Goal: Task Accomplishment & Management: Complete application form

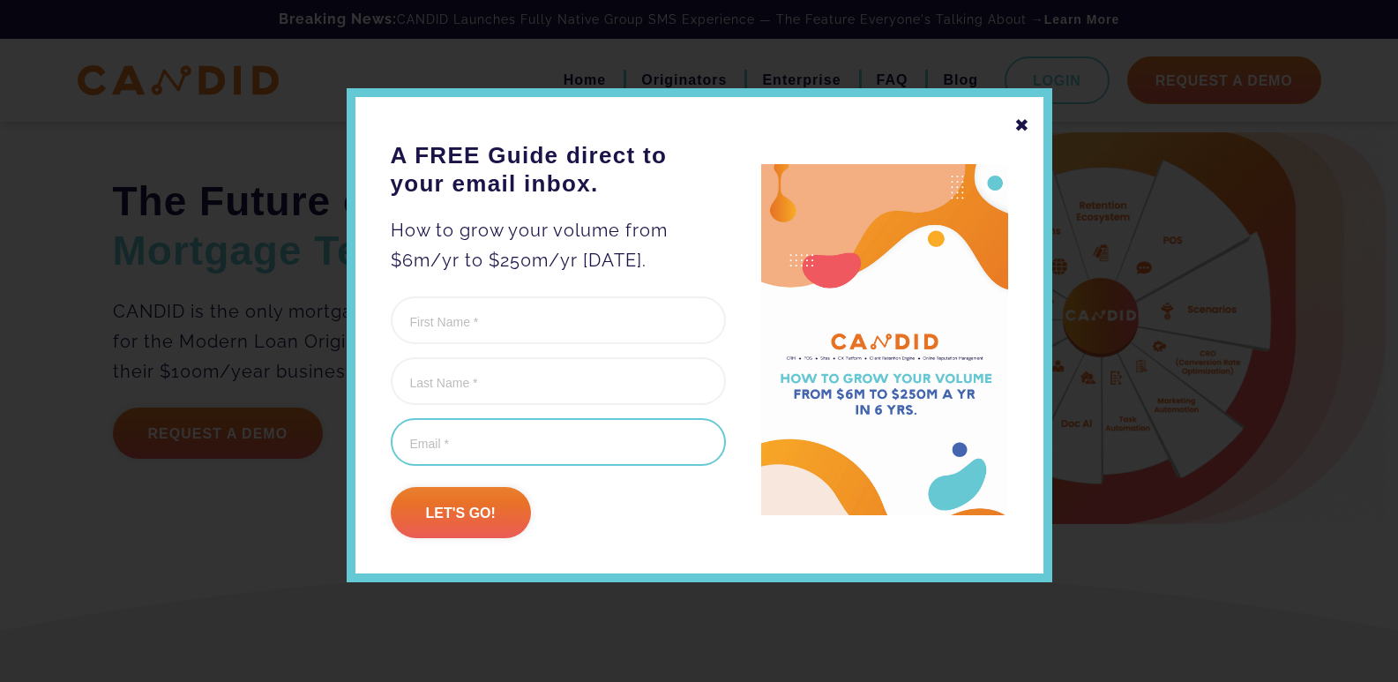
scroll to position [588, 0]
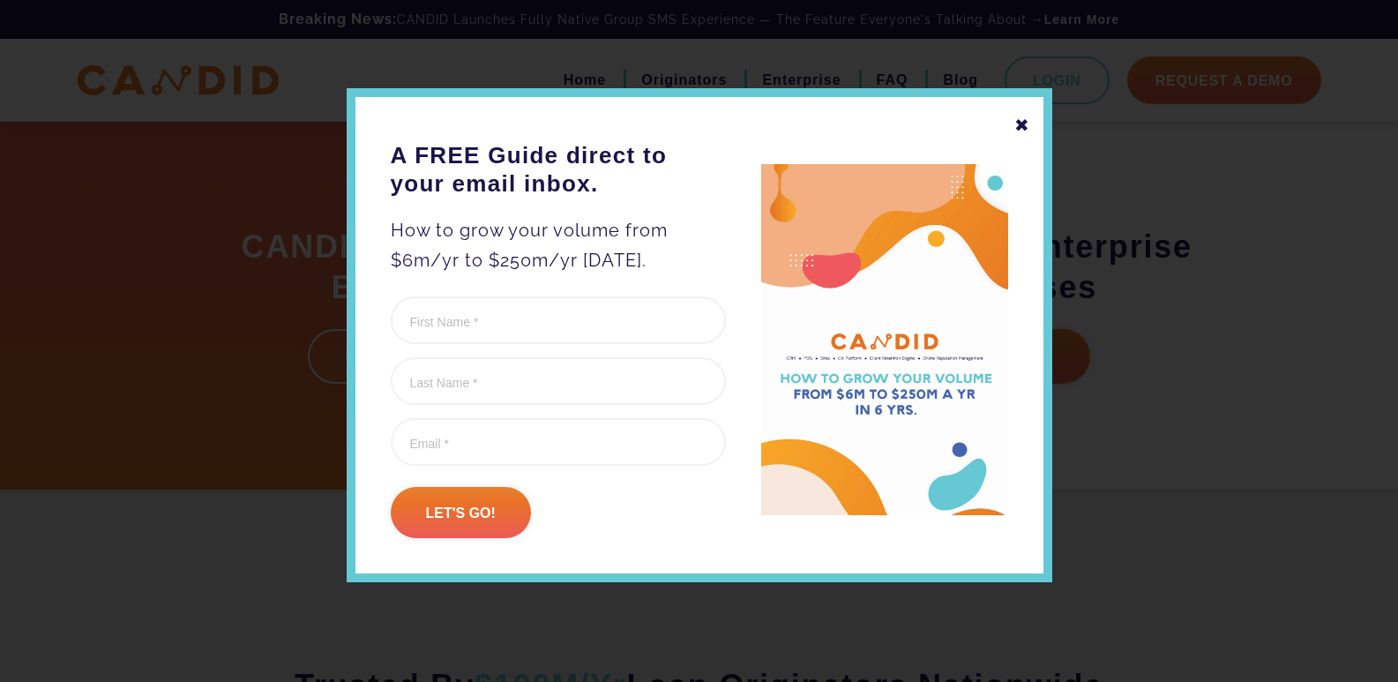
click at [1128, 273] on div at bounding box center [699, 341] width 1398 height 682
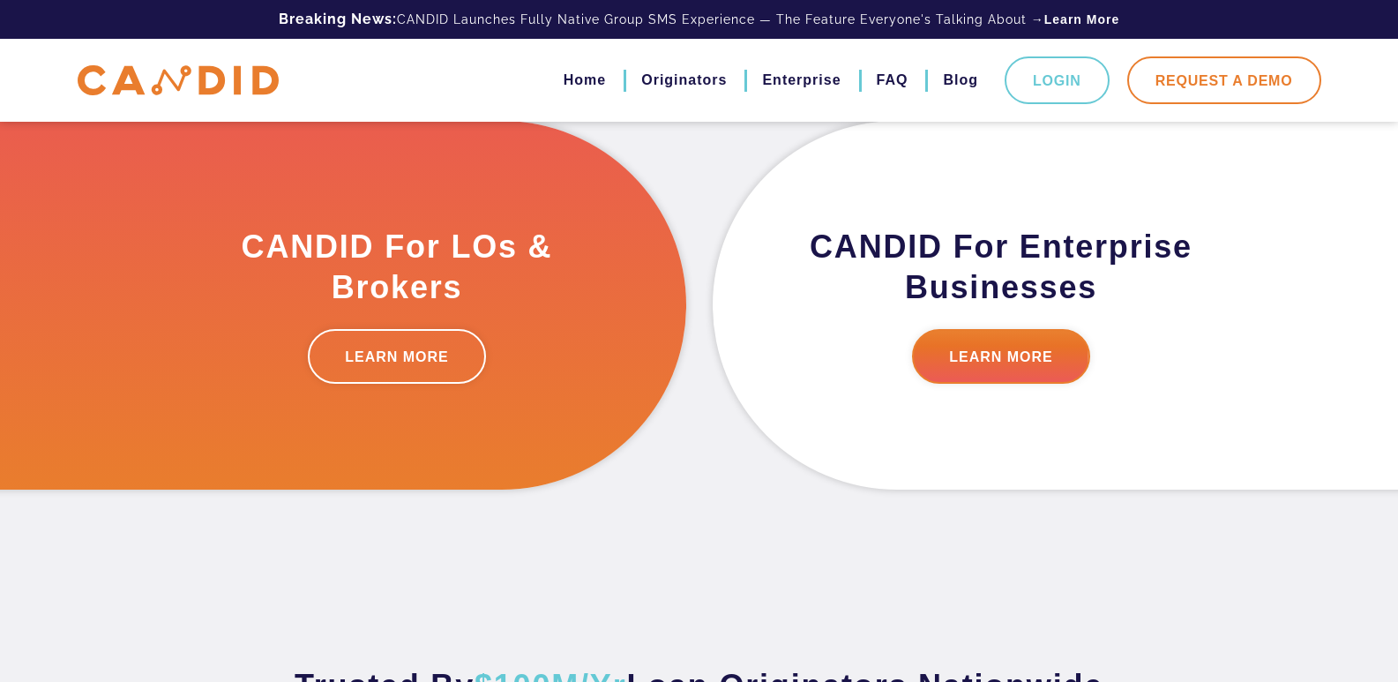
click at [1193, 74] on link "Request A Demo" at bounding box center [1224, 80] width 194 height 48
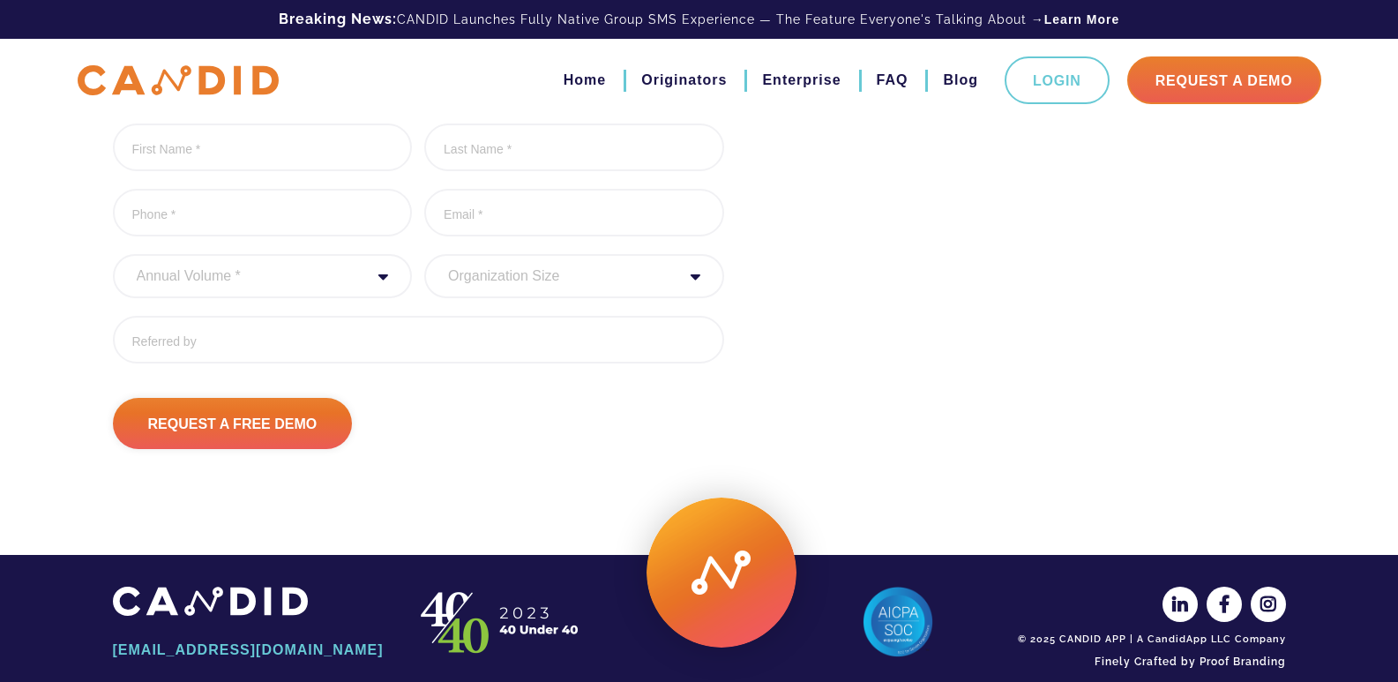
scroll to position [266, 0]
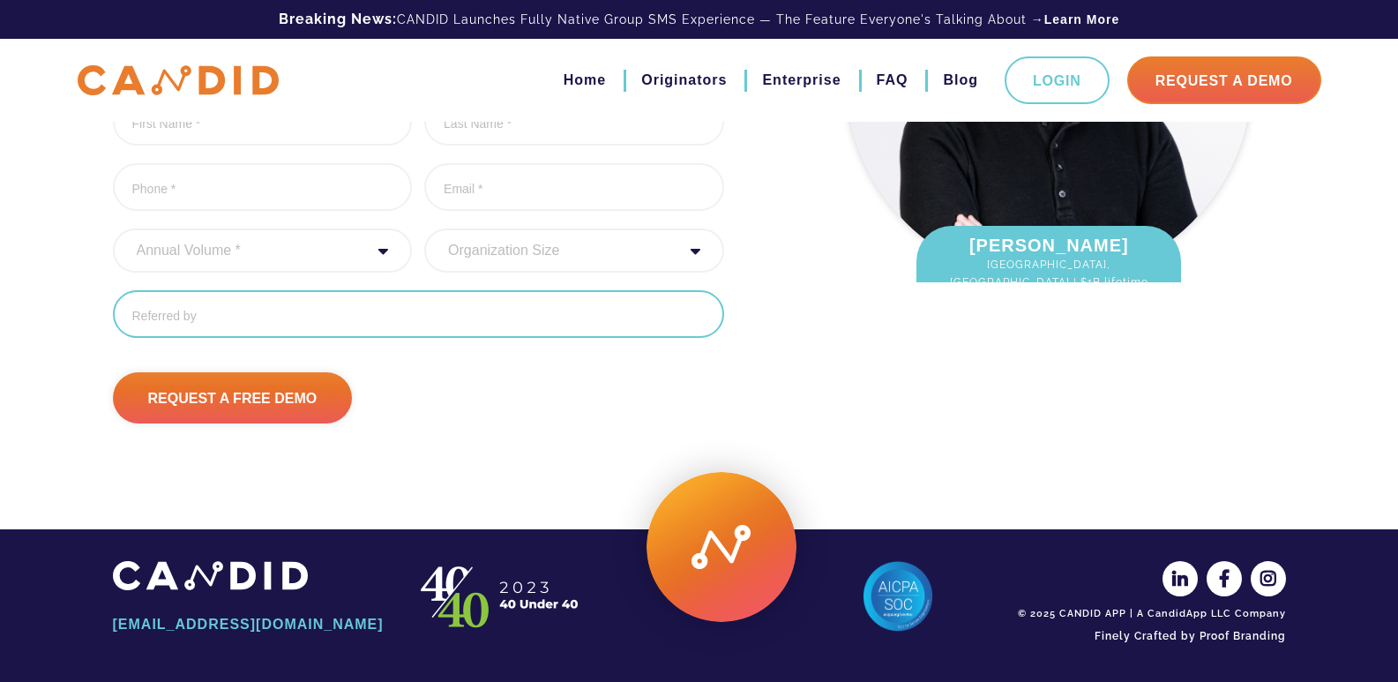
click at [371, 314] on input "Referred By" at bounding box center [418, 314] width 611 height 48
paste input "Wikipedia is considered to be the World’s most significant tool for reference m…"
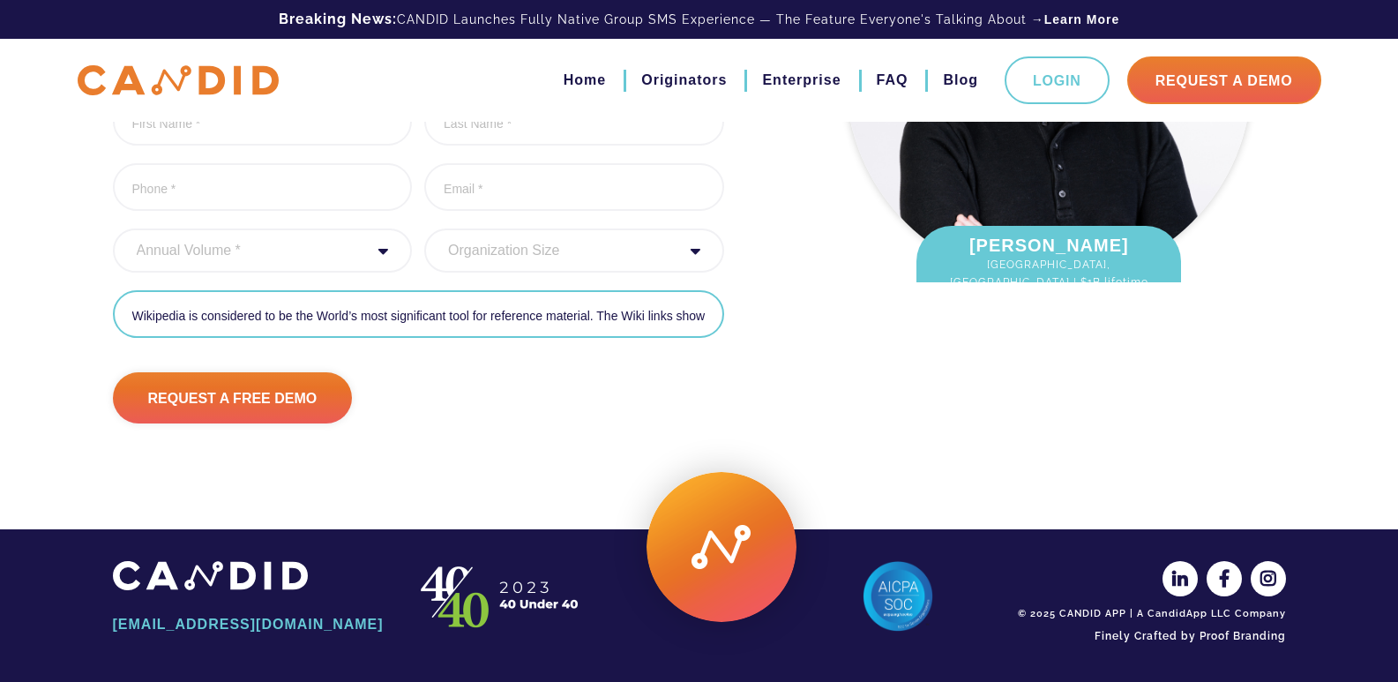
scroll to position [0, 2422]
type input "Wikipedia is considered to be the World’s most significant tool for reference m…"
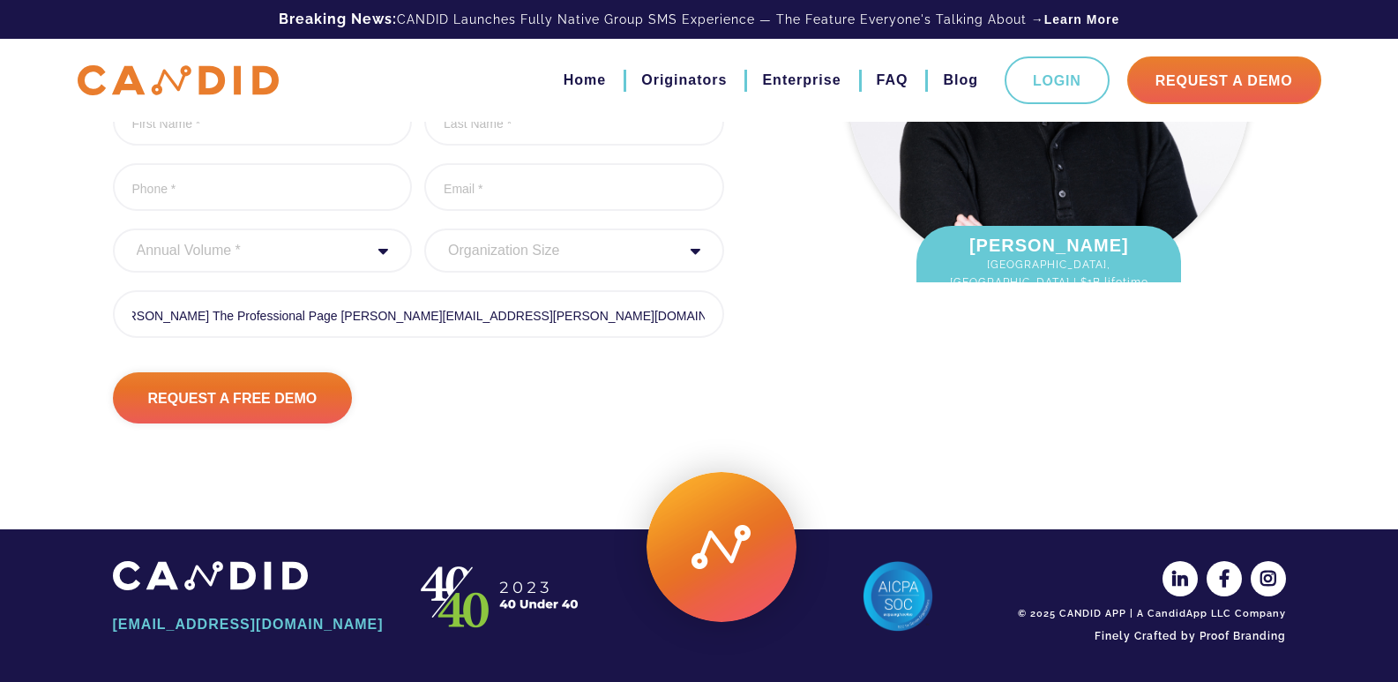
drag, startPoint x: 292, startPoint y: 252, endPoint x: 297, endPoint y: 270, distance: 18.4
click at [289, 252] on select "Annual Volume * 0 to 25M 25M to 50M 50M to 75M 75M to 100M 100M to 150M 150M to…" at bounding box center [263, 250] width 300 height 44
select select "20000000"
click at [113, 228] on select "Annual Volume * 0 to 25M 25M to 50M 50M to 75M 75M to 100M 100M to 150M 150M to…" at bounding box center [263, 250] width 300 height 44
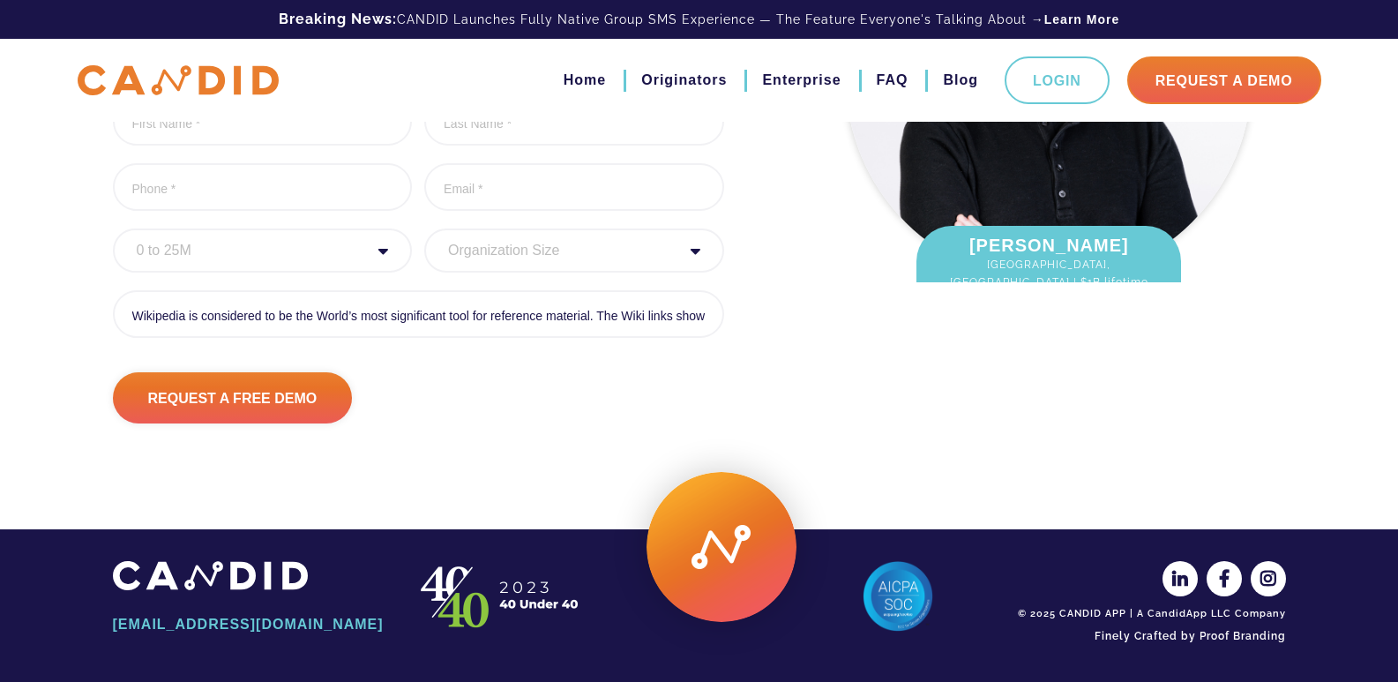
click at [567, 253] on select "Organization Size 1 - 10 11 - 50 51 - 100 101 - 200 201 - 300 300 - 500 501+" at bounding box center [574, 250] width 300 height 44
select select "1 - 10"
click at [424, 228] on select "Organization Size 1 - 10 11 - 50 51 - 100 101 - 200 201 - 300 300 - 500 501+" at bounding box center [574, 250] width 300 height 44
drag, startPoint x: 528, startPoint y: 197, endPoint x: 549, endPoint y: 206, distance: 22.5
click at [529, 194] on input "Email Address *" at bounding box center [574, 187] width 300 height 48
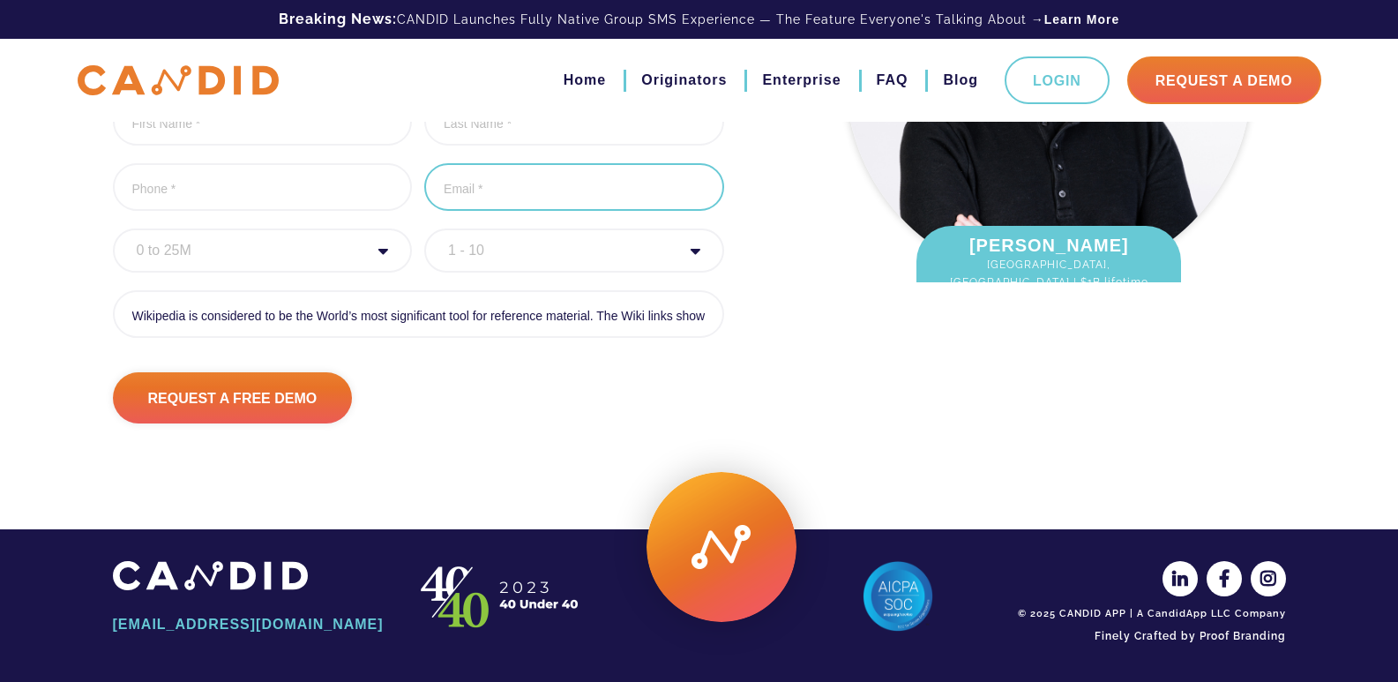
type input "Kate.waxman@theprofessionalpage.com"
type input "Kate"
type input "Waxman"
type input "(814) 980-5065"
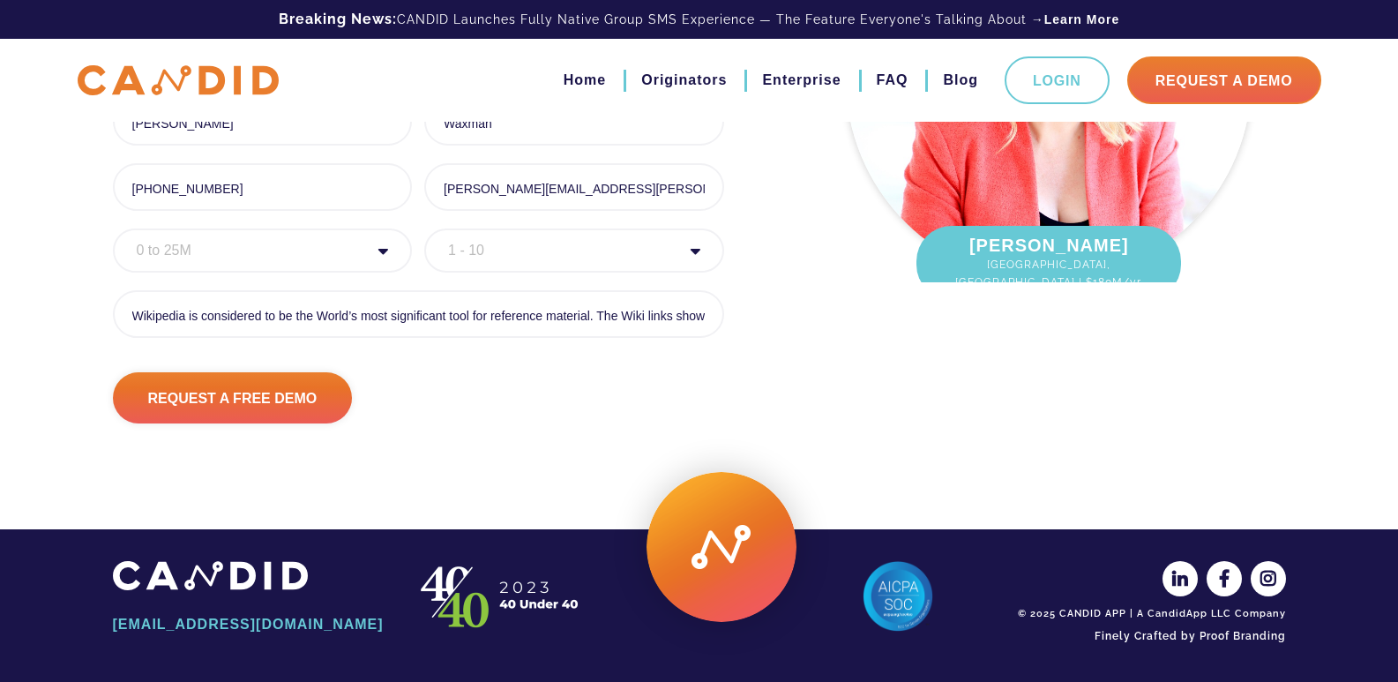
click at [547, 238] on select "Organization Size 1 - 10 11 - 50 51 - 100 101 - 200 201 - 300 300 - 500 501+" at bounding box center [574, 250] width 300 height 44
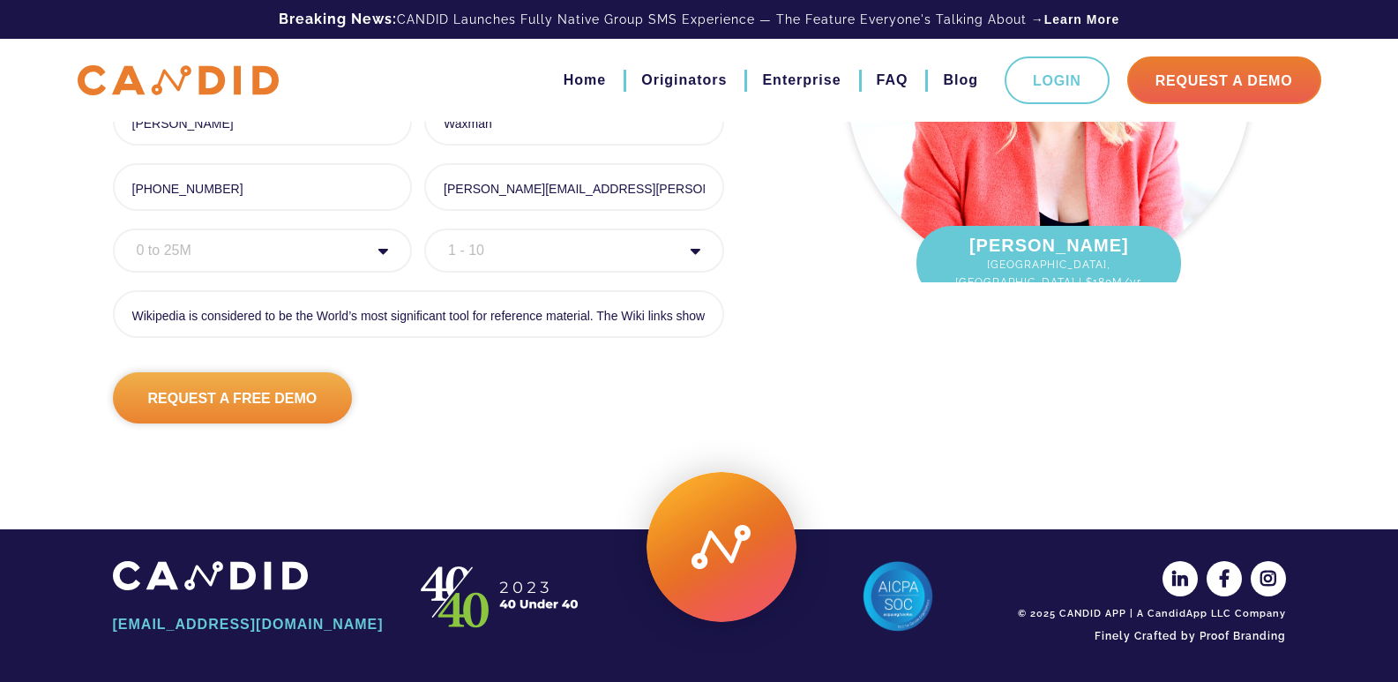
click at [287, 402] on input "Request A Free Demo" at bounding box center [233, 397] width 240 height 51
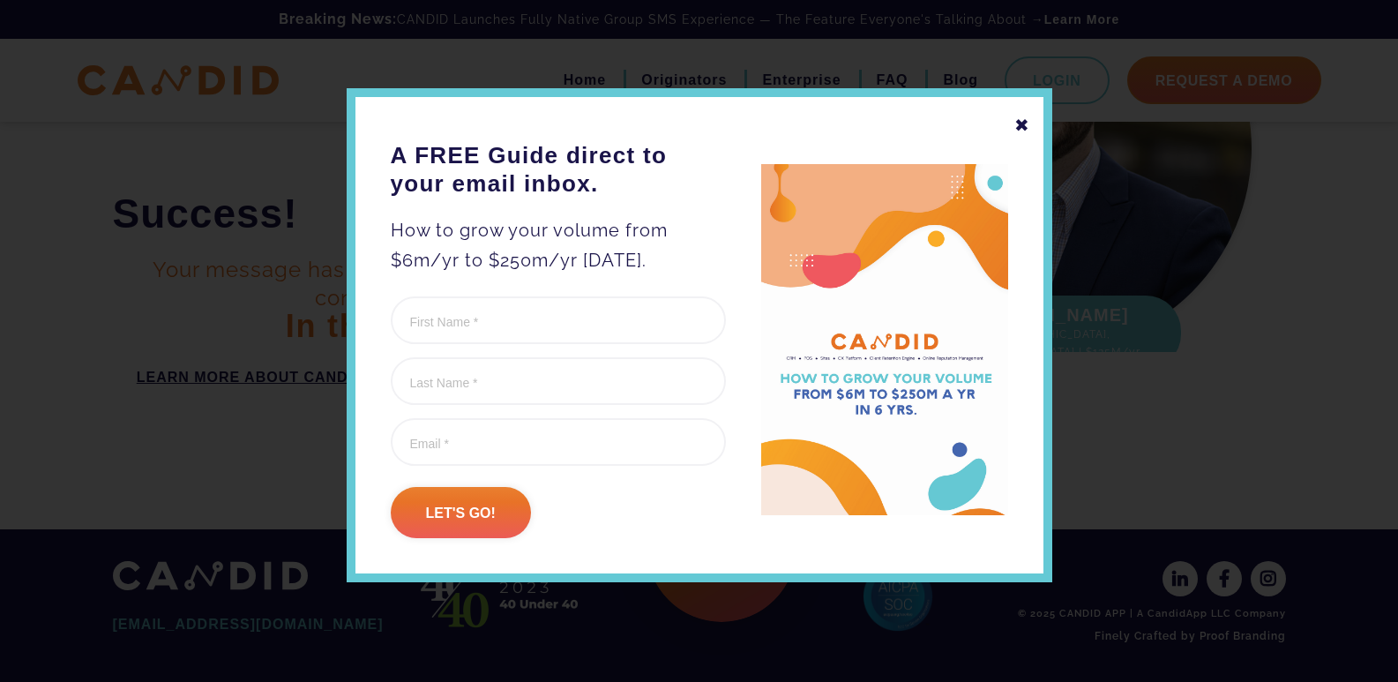
click at [961, 247] on img at bounding box center [884, 340] width 247 height 352
click at [1021, 123] on div "✖" at bounding box center [1022, 125] width 16 height 30
